Goal: Use online tool/utility

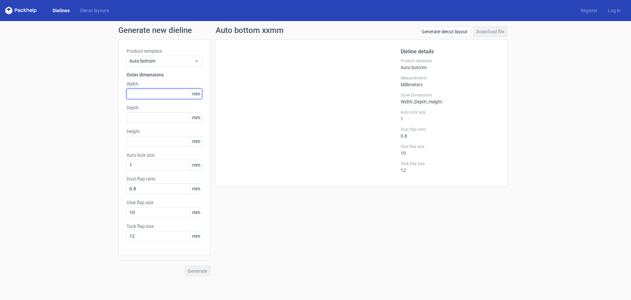
click at [170, 96] on input "text" at bounding box center [165, 93] width 76 height 11
type input "144"
click at [164, 119] on input "text" at bounding box center [165, 117] width 76 height 11
type input "109"
click at [157, 142] on input "text" at bounding box center [165, 141] width 76 height 11
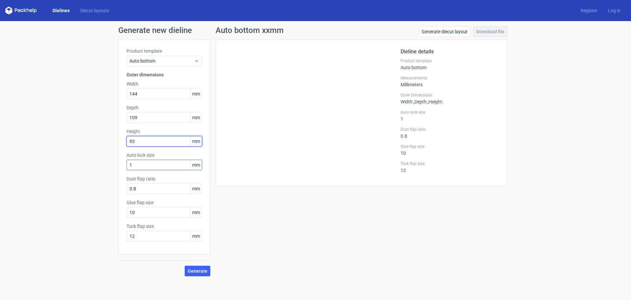
type input "93"
click at [161, 164] on input "1" at bounding box center [165, 165] width 76 height 11
drag, startPoint x: 134, startPoint y: 162, endPoint x: 125, endPoint y: 164, distance: 9.5
click at [125, 164] on div "Product template Auto bottom Outer dimensions Width 144 mm Depth 109 mm Height …" at bounding box center [164, 146] width 92 height 215
type input "75"
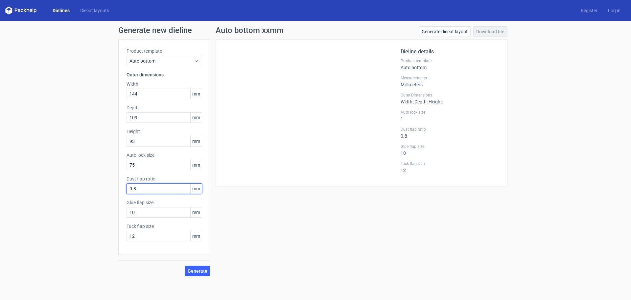
drag, startPoint x: 141, startPoint y: 188, endPoint x: 126, endPoint y: 189, distance: 14.5
click at [126, 189] on div "Product template Auto bottom Outer dimensions Width 144 mm Depth 109 mm Height …" at bounding box center [164, 146] width 92 height 215
type input "25"
click at [143, 209] on input "10" at bounding box center [165, 212] width 76 height 11
type input "1"
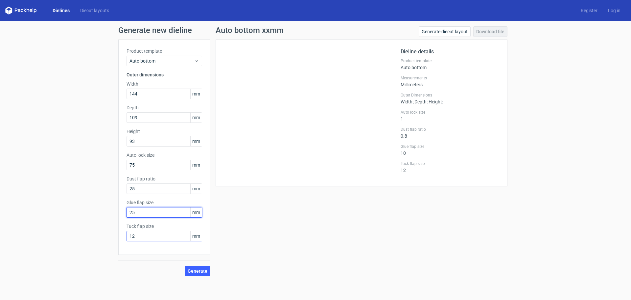
type input "25"
drag, startPoint x: 139, startPoint y: 236, endPoint x: 125, endPoint y: 236, distance: 14.1
click at [125, 236] on div "Product template Auto bottom Outer dimensions Width 144 mm Depth 109 mm Height …" at bounding box center [164, 146] width 92 height 215
type input "25"
click at [201, 270] on span "Generate" at bounding box center [198, 270] width 20 height 5
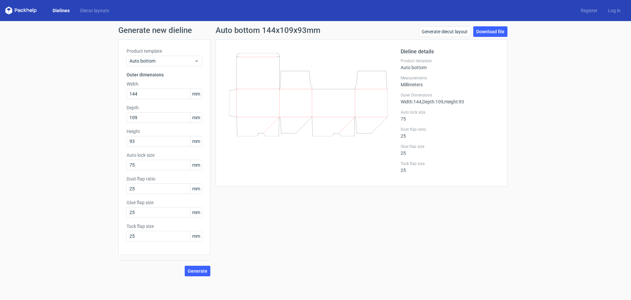
click at [60, 10] on link "Dielines" at bounding box center [61, 10] width 28 height 7
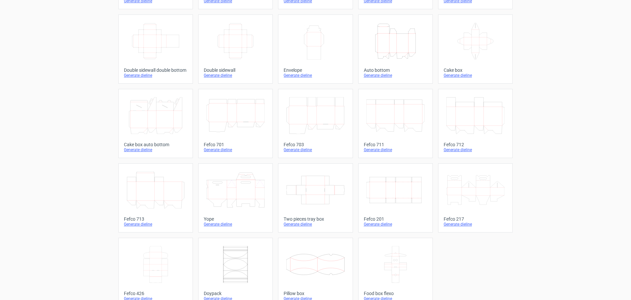
scroll to position [111, 0]
